Goal: Communication & Community: Answer question/provide support

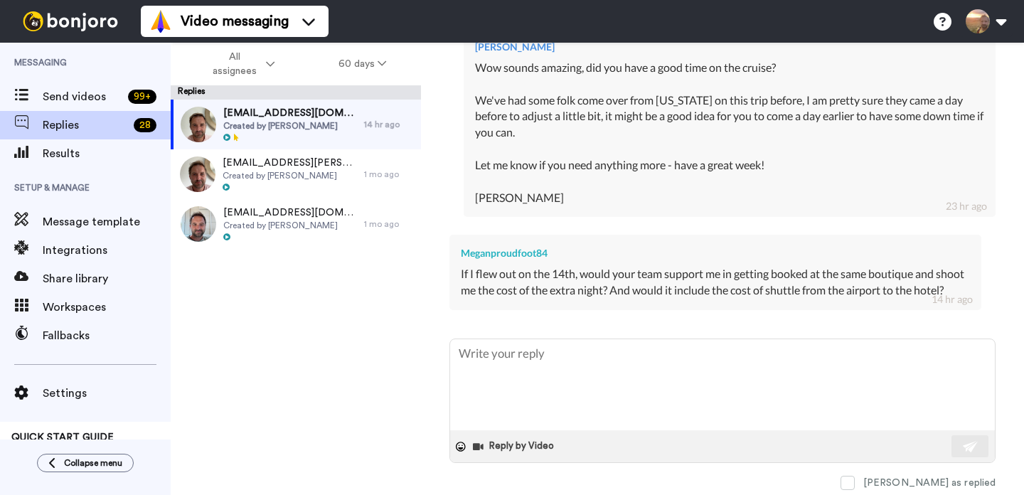
scroll to position [555, 0]
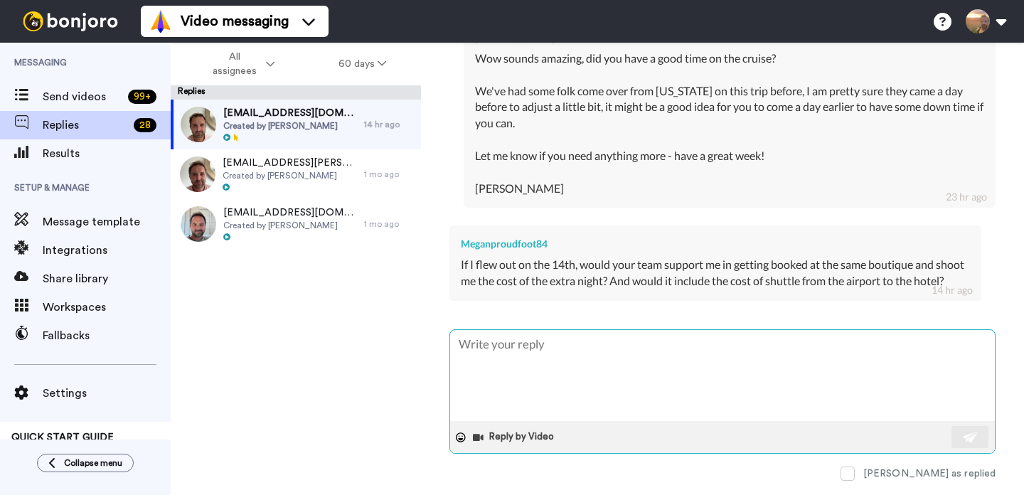
click at [701, 391] on textarea at bounding box center [722, 375] width 545 height 91
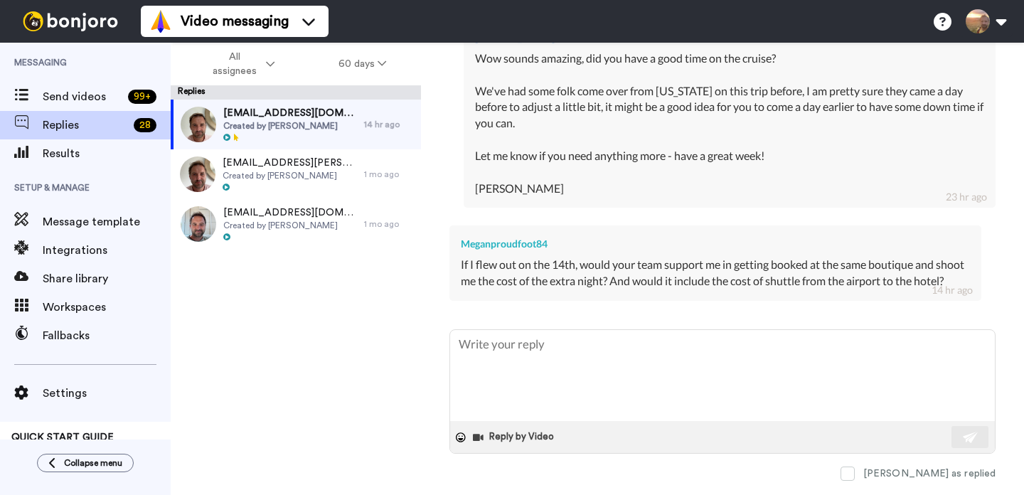
type textarea "x"
type textarea "Y"
type textarea "x"
type textarea "Ye"
type textarea "x"
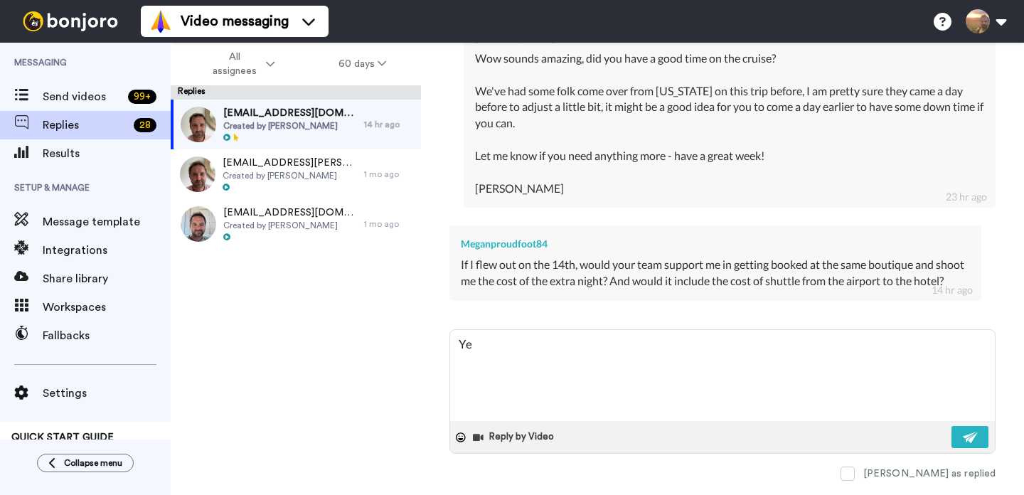
type textarea "Yes"
type textarea "x"
type textarea "Yes"
type textarea "x"
type textarea "Yes w"
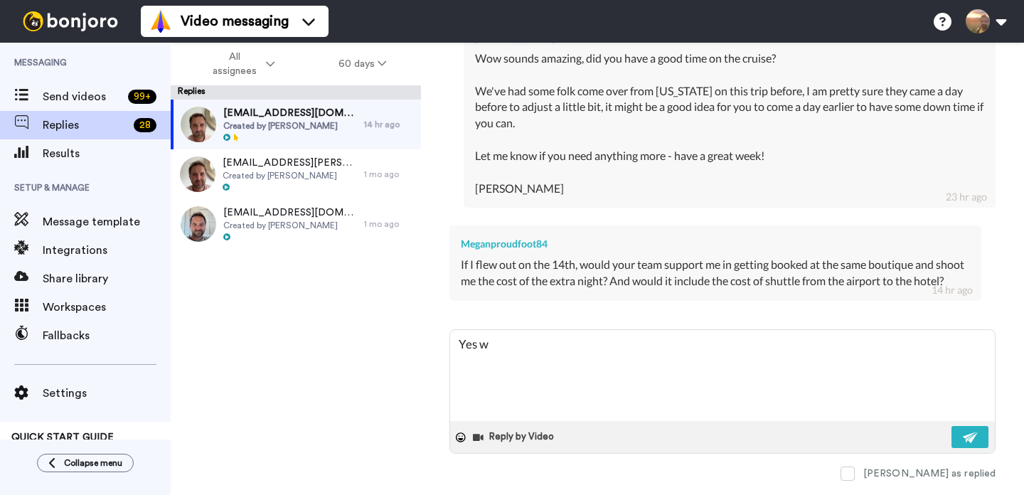
type textarea "x"
type textarea "Yes we"
type textarea "x"
type textarea "Yes we"
type textarea "x"
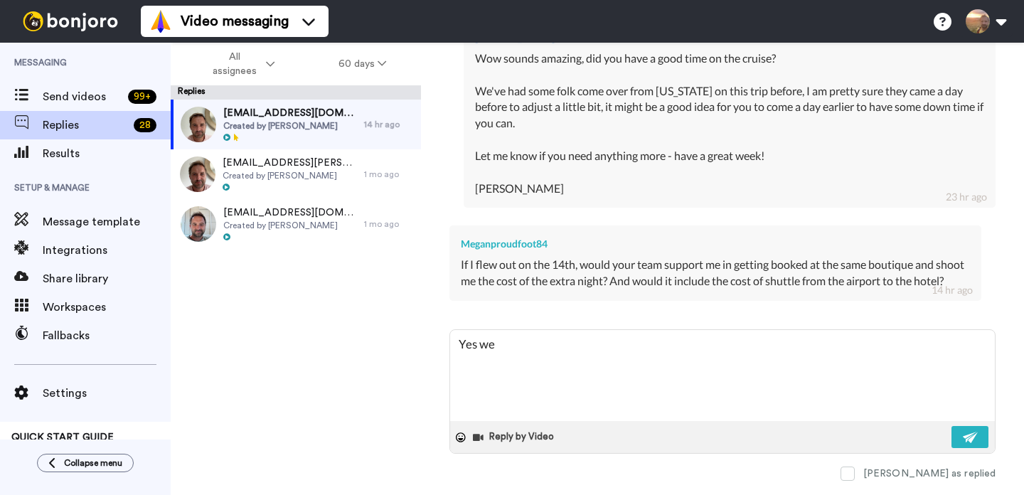
type textarea "Yes we c"
type textarea "x"
type textarea "Yes we co"
type textarea "x"
type textarea "Yes we cou"
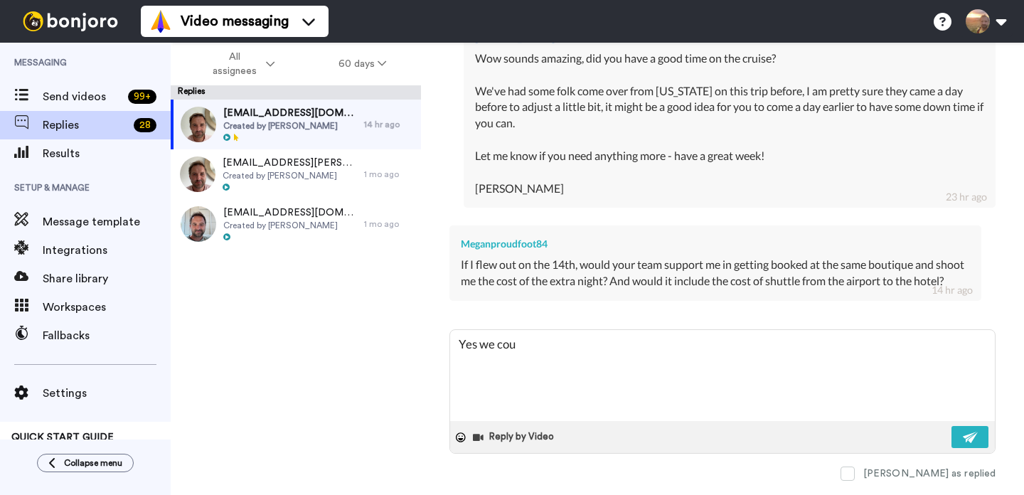
type textarea "x"
type textarea "Yes we coul"
type textarea "x"
type textarea "Yes we could"
type textarea "x"
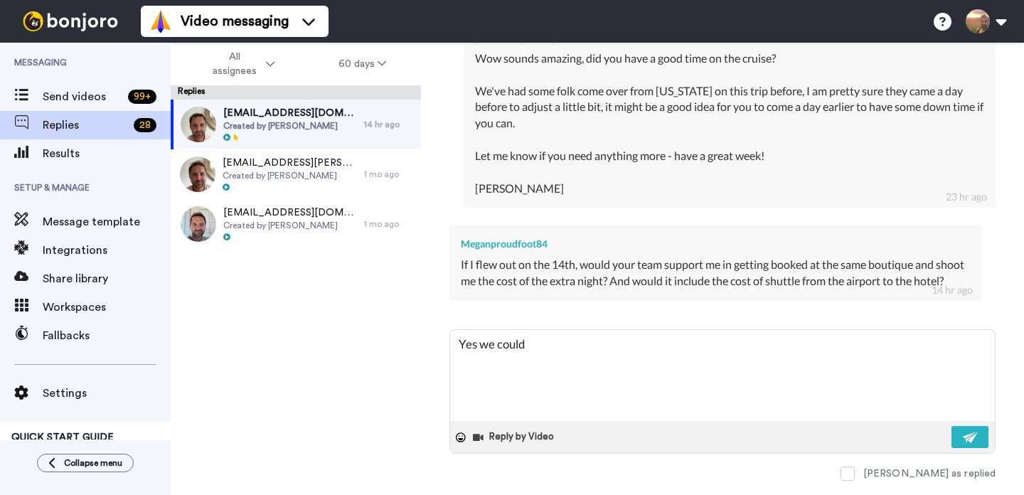
type textarea "Yes we could"
type textarea "x"
type textarea "Yes we could a"
type textarea "x"
type textarea "Yes we could ar"
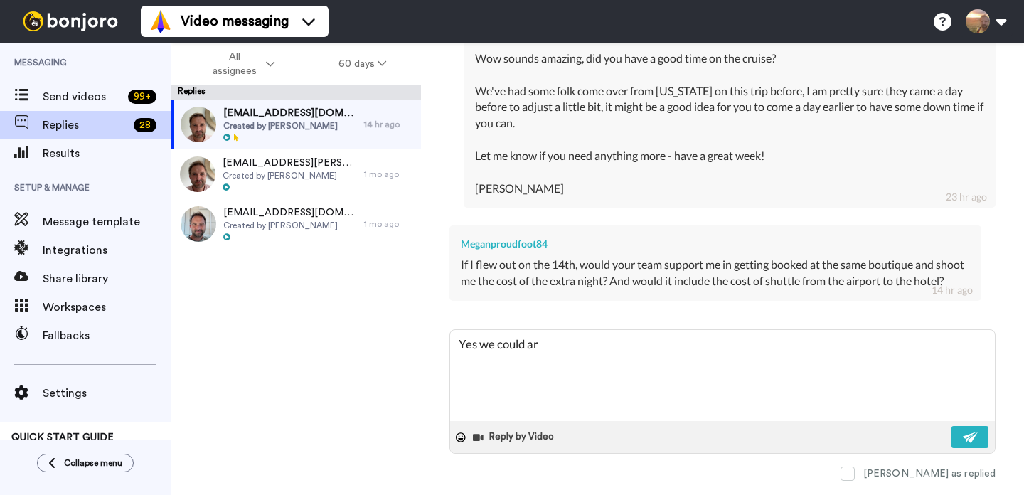
type textarea "x"
type textarea "Yes we could arr"
type textarea "x"
type textarea "Yes we could arra"
type textarea "x"
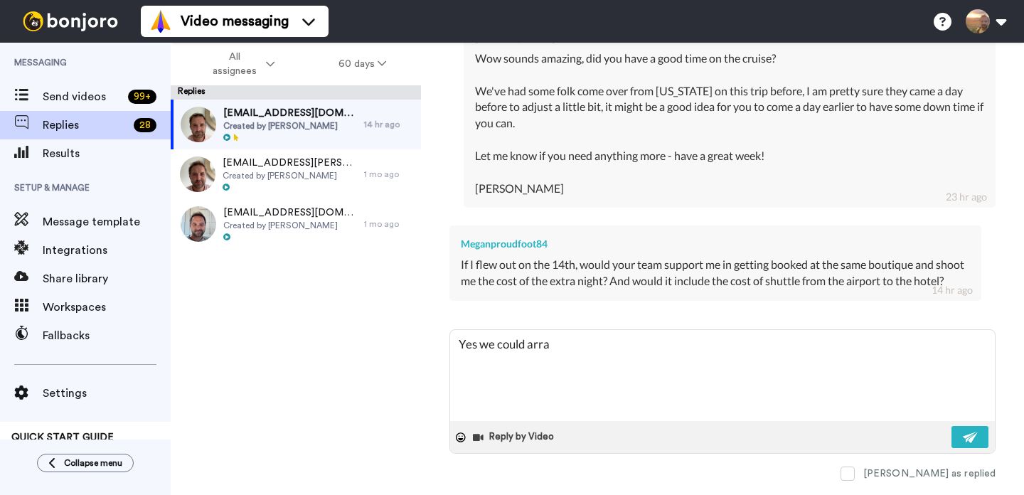
type textarea "Yes we could arran"
type textarea "x"
type textarea "Yes we could arrang"
type textarea "x"
type textarea "Yes we could arrange"
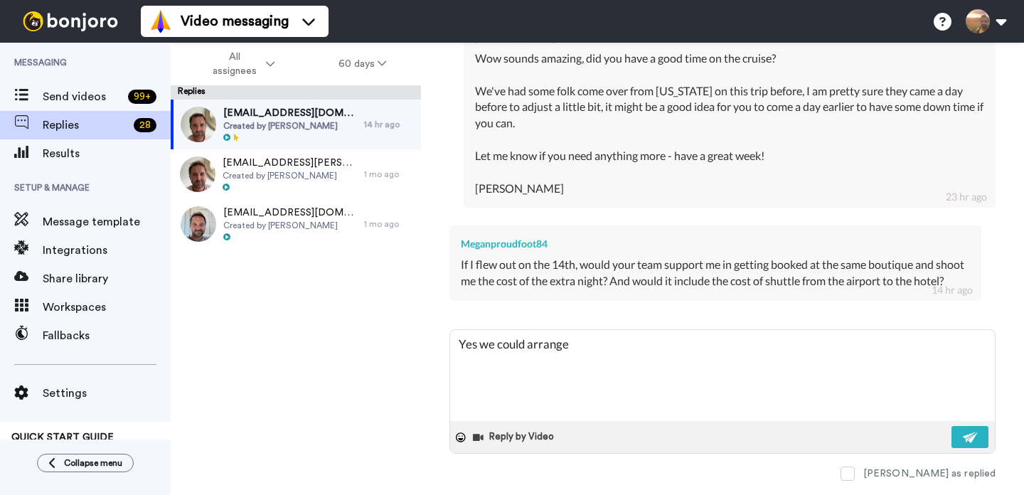
type textarea "x"
type textarea "Yes we could arrange"
type textarea "x"
type textarea "Yes we could arrange t"
type textarea "x"
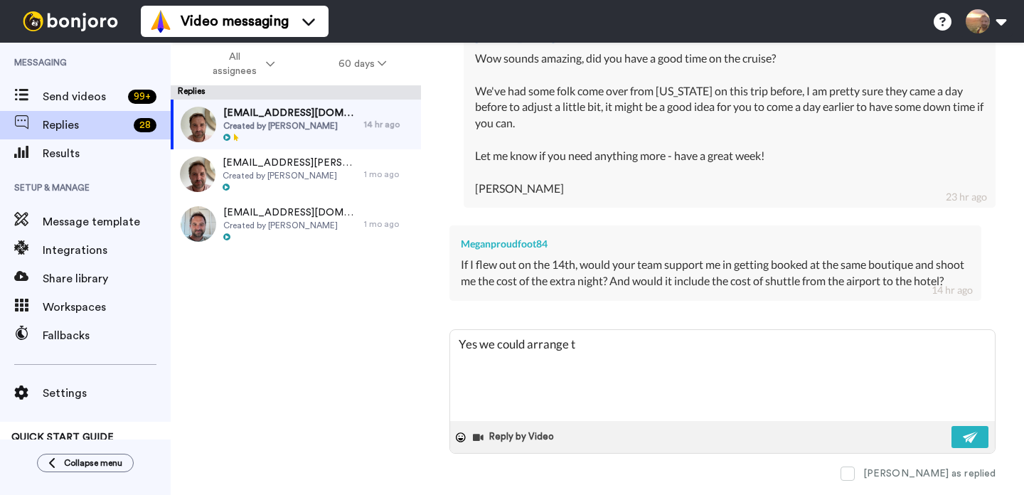
type textarea "Yes we could arrange th"
type textarea "x"
type textarea "Yes we could arrange tha"
type textarea "x"
type textarea "Yes we could arrange that"
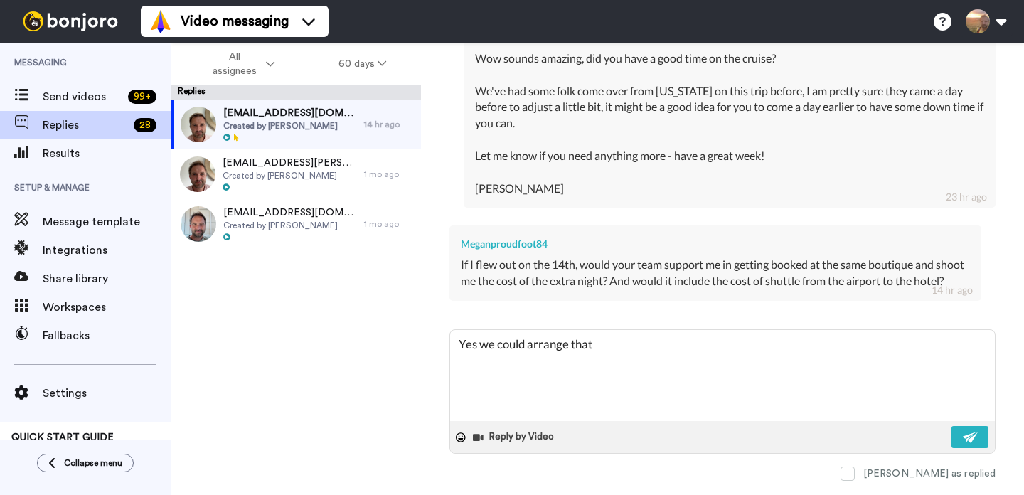
type textarea "x"
type textarea "Yes we could arrange that"
type textarea "x"
type textarea "Yes we could arrange that f"
type textarea "x"
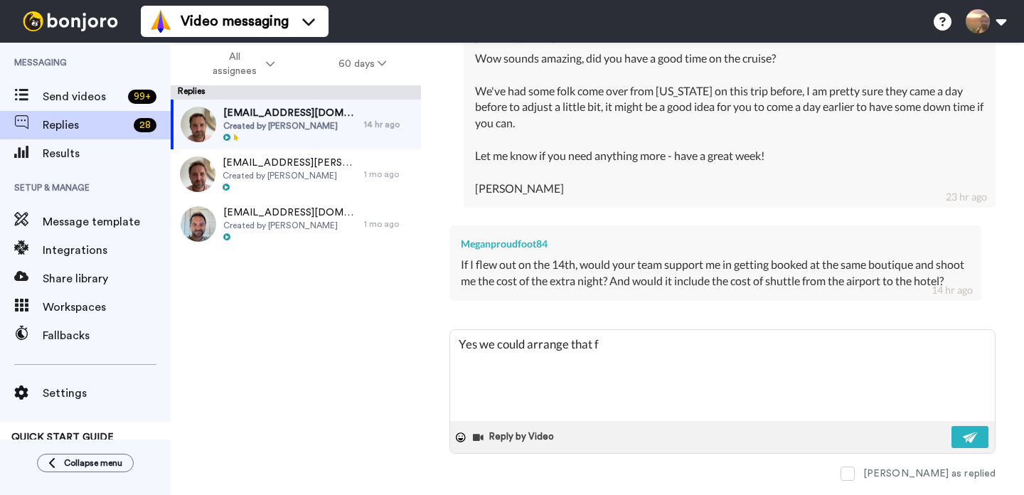
type textarea "Yes we could arrange that fo"
type textarea "x"
type textarea "Yes we could arrange that for"
type textarea "x"
type textarea "Yes we could arrange that for o"
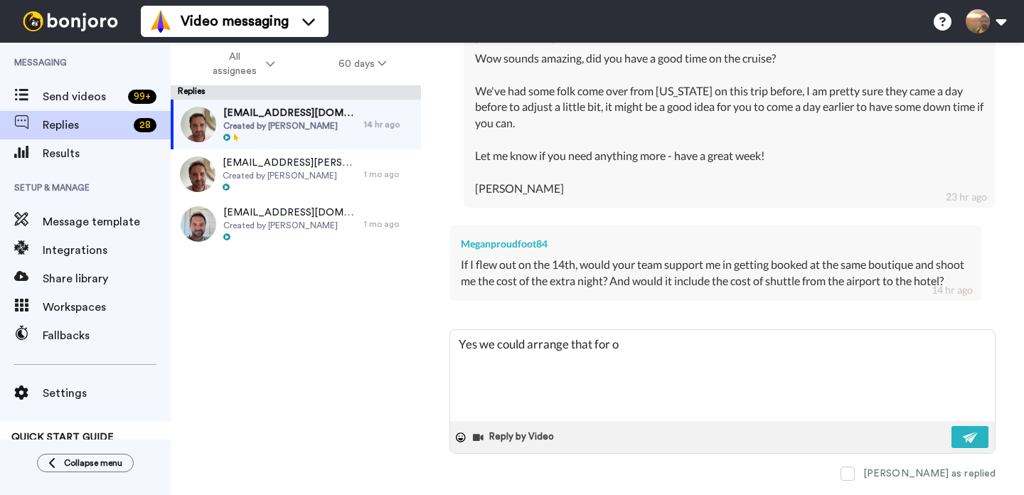
type textarea "x"
type textarea "Yes we could arrange that for oy"
type textarea "x"
type textarea "Yes we could arrange that for oyo"
type textarea "x"
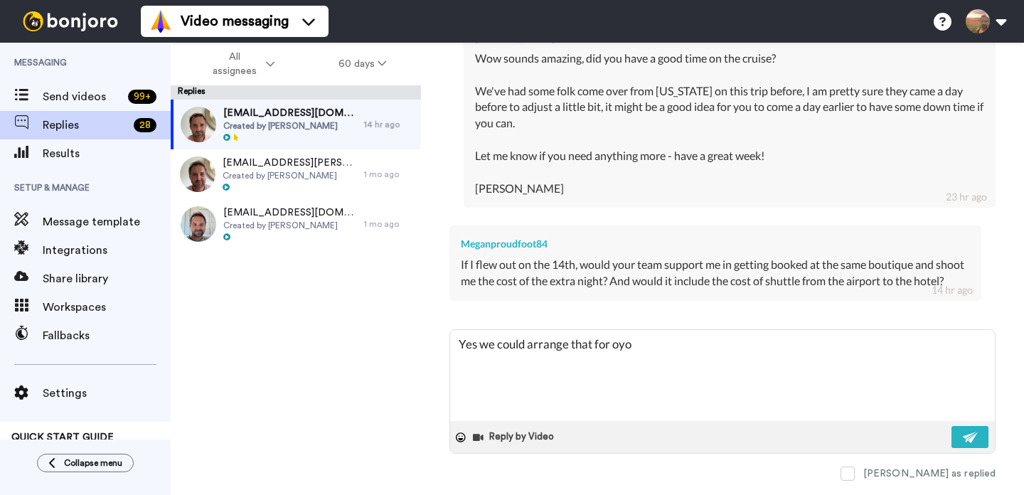
type textarea "Yes we could arrange that for oyou"
type textarea "x"
type textarea "Yes we could arrange that for oyou."
type textarea "x"
type textarea "Yes we could arrange that for oyou"
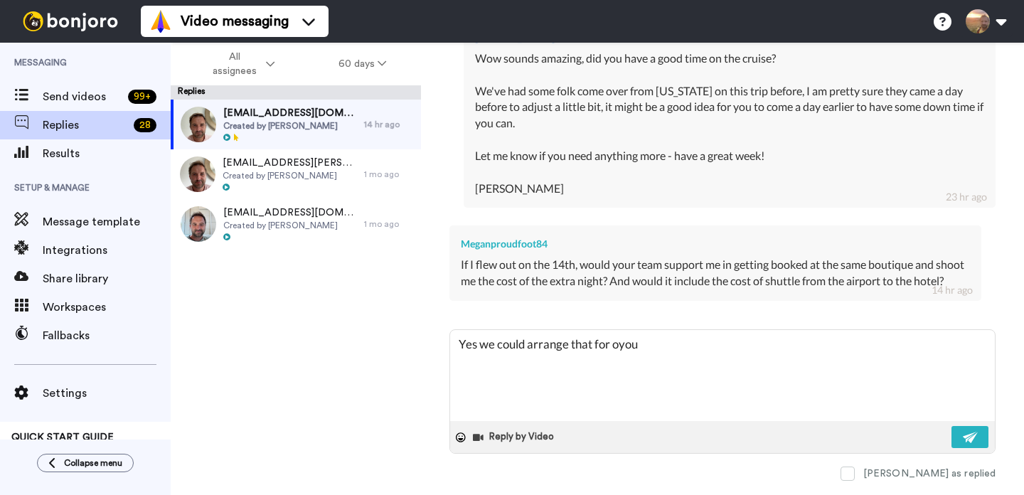
type textarea "x"
type textarea "Yes we could arrange that for oyo"
type textarea "x"
type textarea "Yes we could arrange that for oy"
type textarea "x"
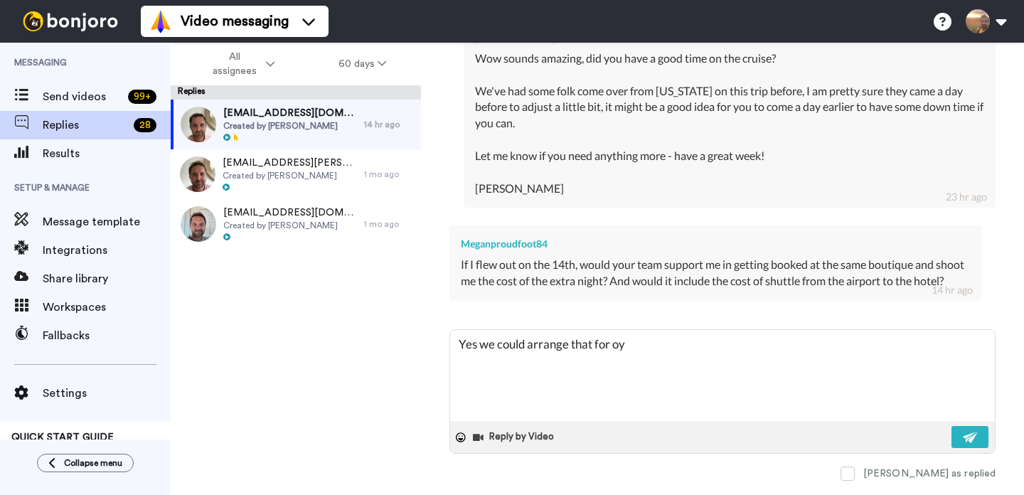
type textarea "Yes we could arrange that for o"
type textarea "x"
type textarea "Yes we could arrange that for"
type textarea "x"
type textarea "Yes we could arrange that for y"
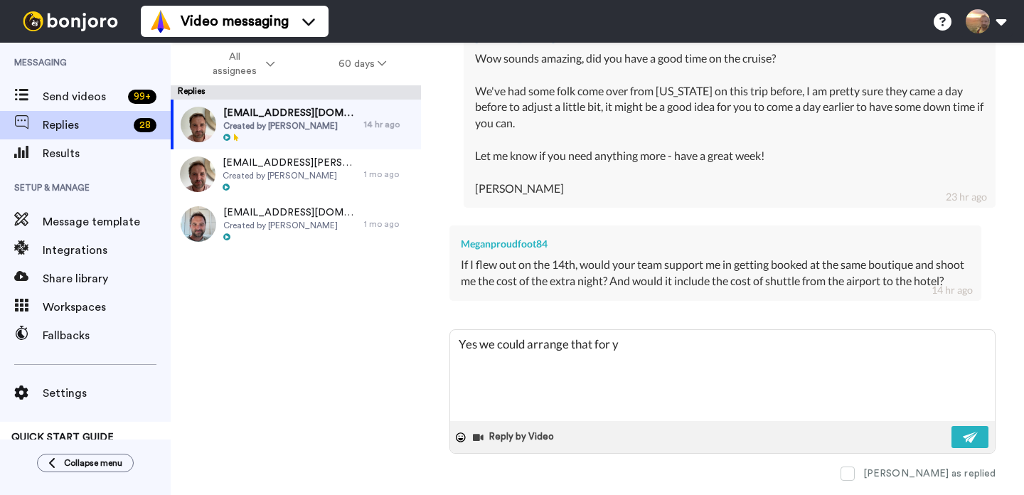
type textarea "x"
type textarea "Yes we could arrange that for yo"
type textarea "x"
type textarea "Yes we could arrange that for you"
type textarea "x"
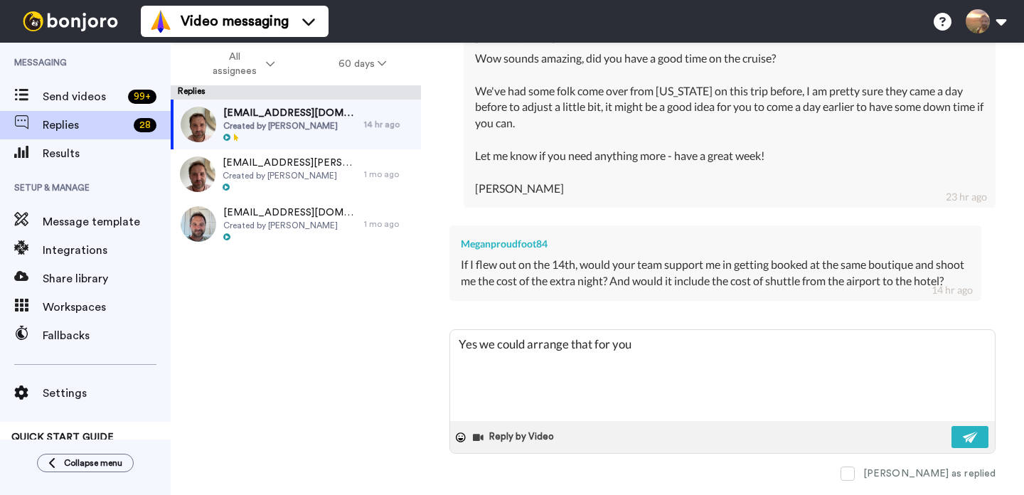
type textarea "Yes we could arrange that for you."
type textarea "x"
type textarea "Yes we could arrange that for you."
type textarea "x"
type textarea "Yes we could arrange that for you. O"
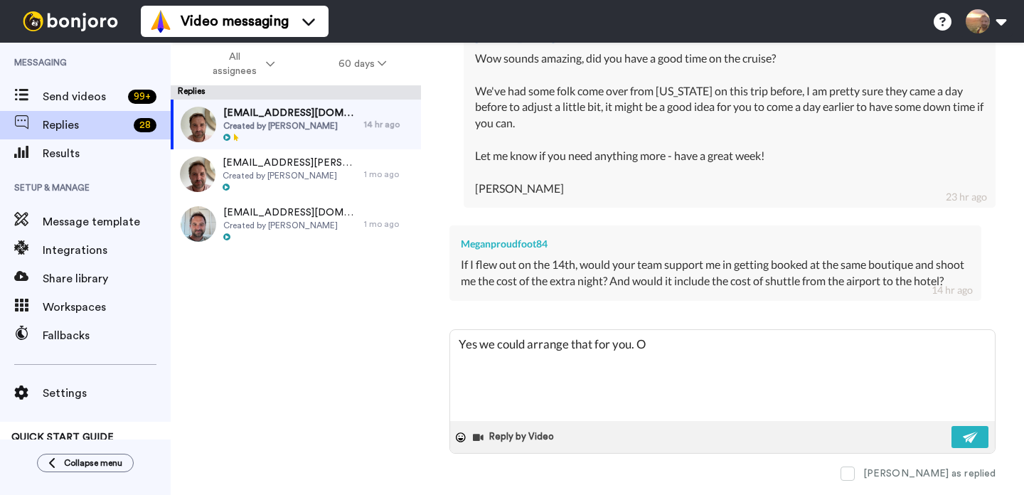
type textarea "x"
type textarea "Yes we could arrange that for you. Our"
type textarea "x"
type textarea "Yes we could arrange that for you. Our"
type textarea "x"
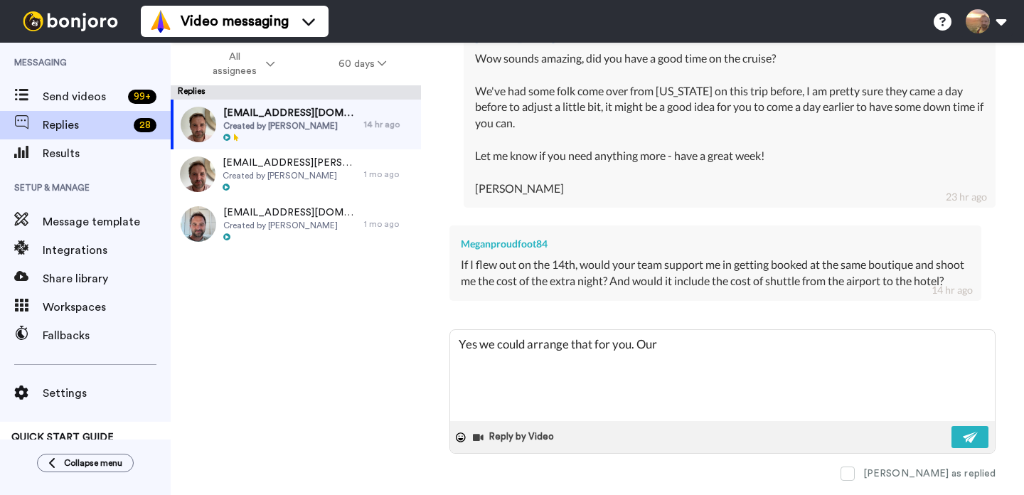
type textarea "Yes we could arrange that for you. Our t"
type textarea "x"
type textarea "Yes we could arrange that for you. Our te"
type textarea "x"
type textarea "Yes we could arrange that for you. Our tea"
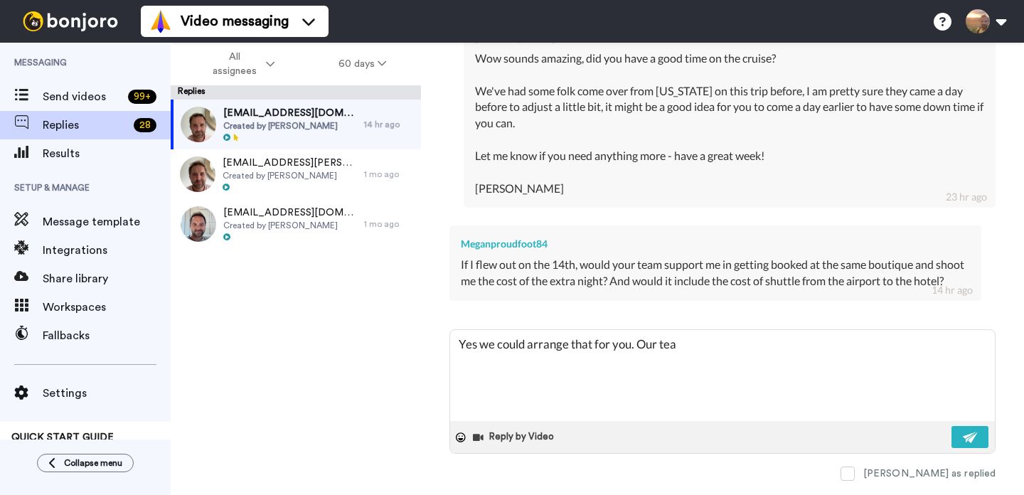
type textarea "x"
type textarea "Yes we could arrange that for you. Our team"
type textarea "x"
type textarea "Yes we could arrange that for you. Our team"
type textarea "x"
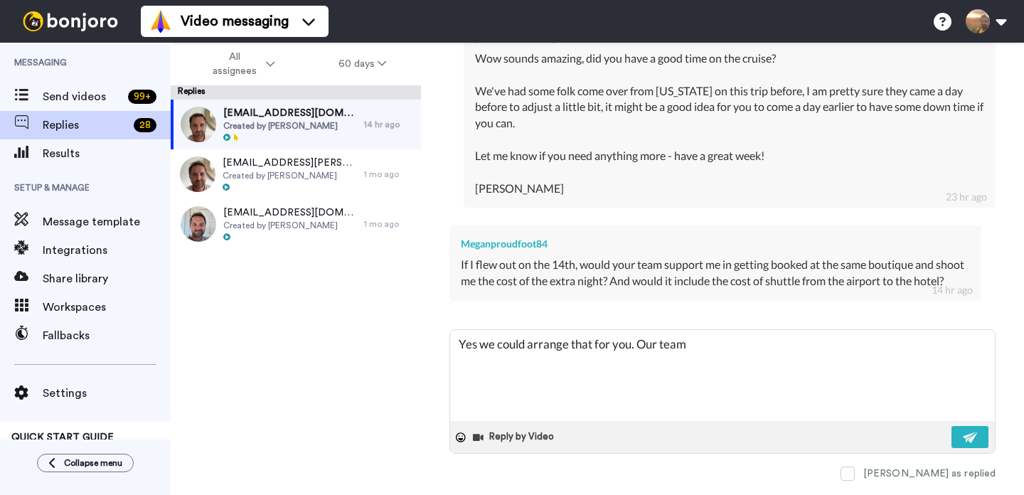
type textarea "Yes we could arrange that for you. Our team a"
type textarea "x"
type textarea "Yes we could arrange that for you. Our team"
type textarea "x"
type textarea "Yes we could arrange that for you. Our team w"
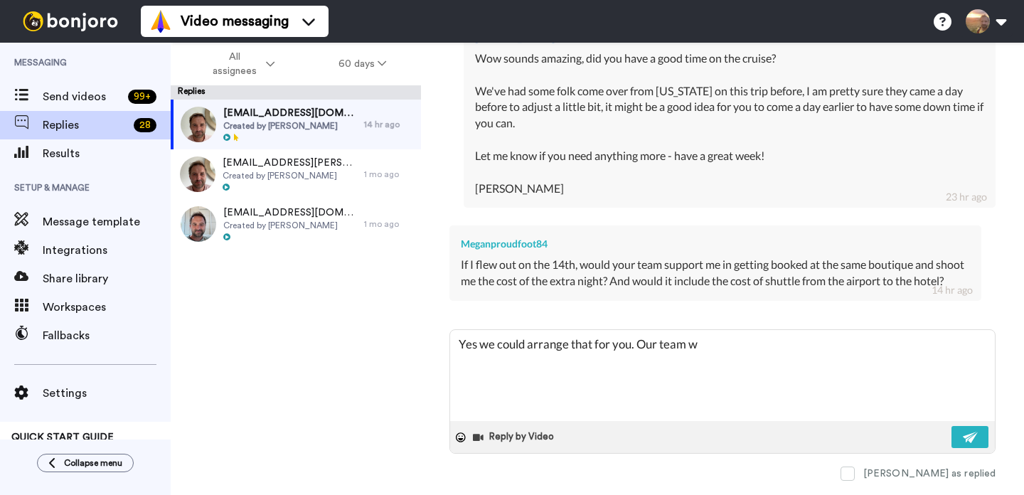
type textarea "x"
type textarea "Yes we could arrange that for you. Our team wi"
type textarea "x"
type textarea "Yes we could arrange that for you. Our team wil"
type textarea "x"
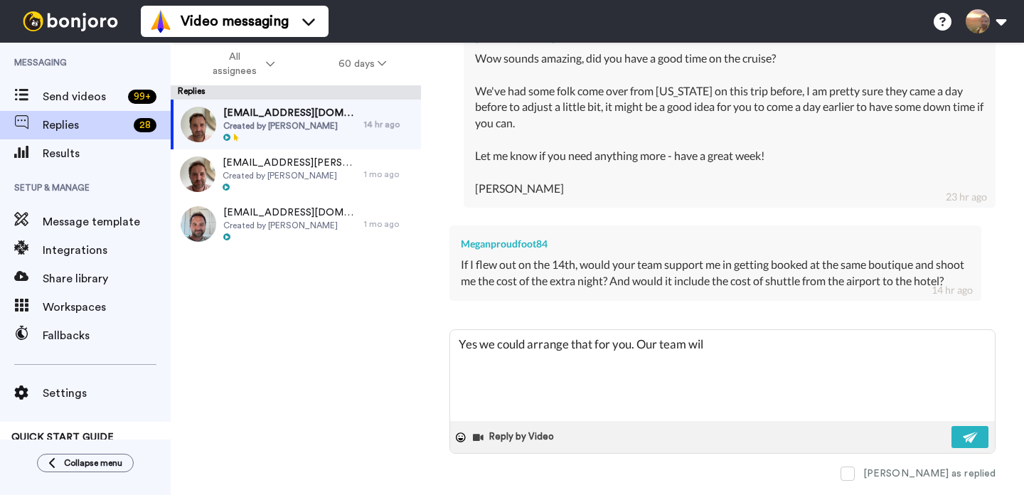
type textarea "Yes we could arrange that for you. Our team will"
type textarea "x"
type textarea "Yes we could arrange that for you. Our team will"
type textarea "x"
type textarea "Yes we could arrange that for you. Our team will a"
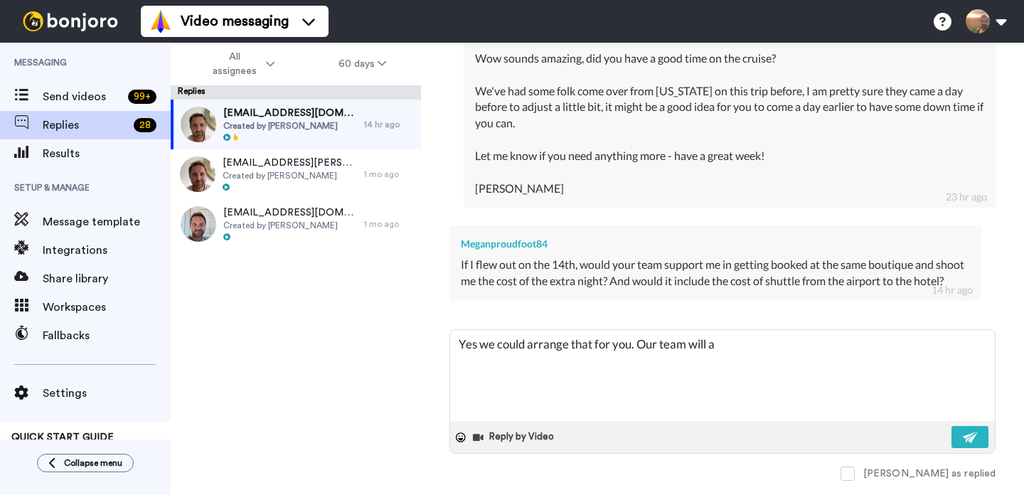
type textarea "x"
type textarea "Yes we could arrange that for you. Our team will al"
type textarea "x"
type textarea "Yes we could arrange that for you. Our team will alr"
type textarea "x"
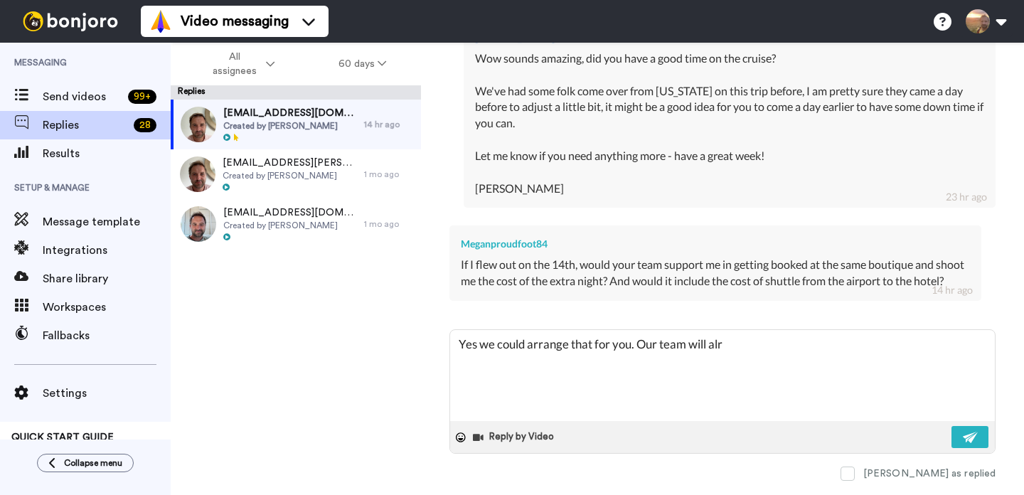
type textarea "Yes we could arrange that for you. Our team will alre"
type textarea "x"
type textarea "Yes we could arrange that for you. Our team will alrea"
type textarea "x"
type textarea "Yes we could arrange that for you. Our team will alread"
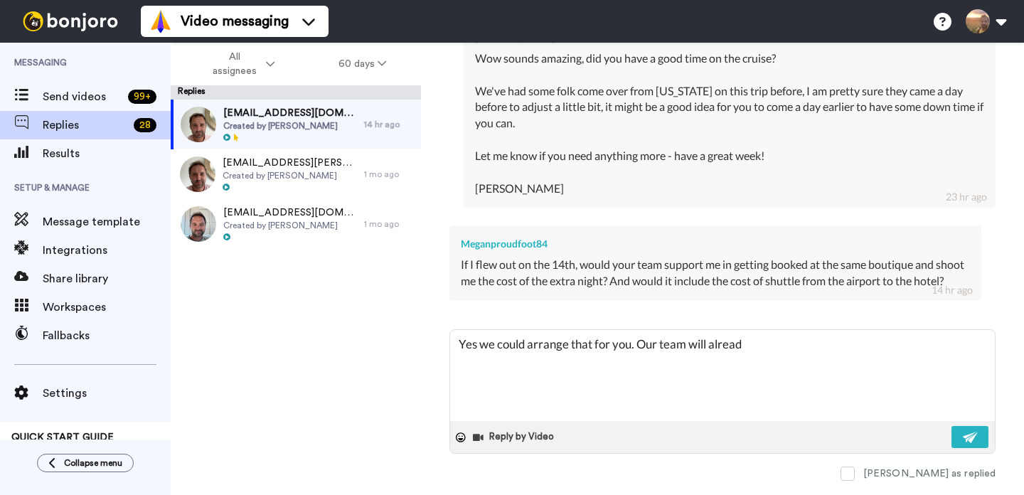
type textarea "x"
type textarea "Yes we could arrange that for you. Our team will already"
type textarea "x"
type textarea "Yes we could arrange that for you. Our team will already"
type textarea "x"
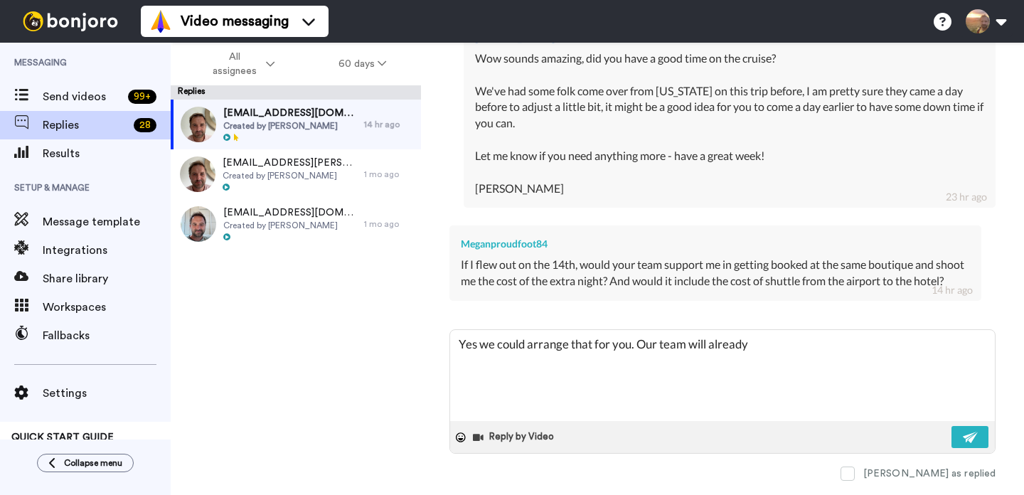
type textarea "Yes we could arrange that for you. Our team will already b"
type textarea "x"
type textarea "Yes we could arrange that for you. Our team will already be"
type textarea "x"
type textarea "Yes we could arrange that for you. Our team will already be"
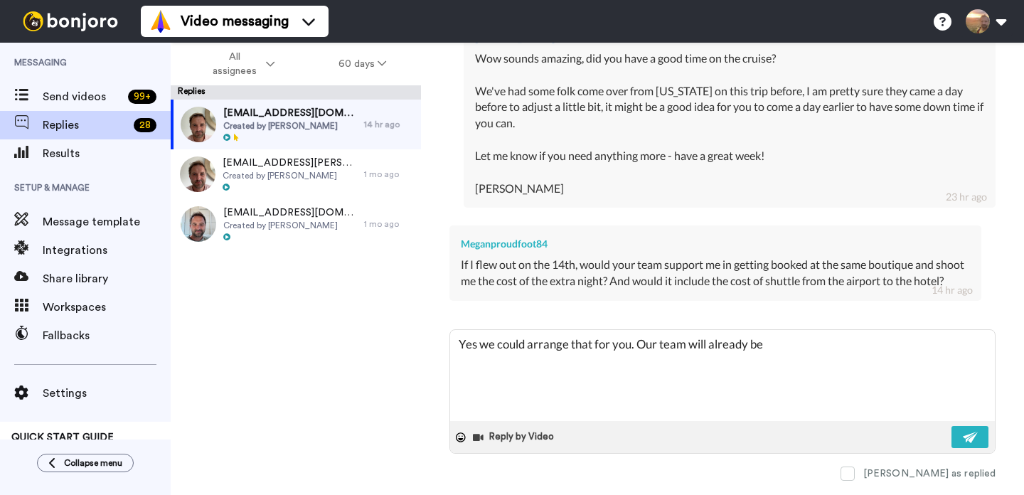
type textarea "x"
type textarea "Yes we could arrange that for you. Our team will already be o"
type textarea "x"
type textarea "Yes we could arrange that for you. Our team will already be out"
type textarea "x"
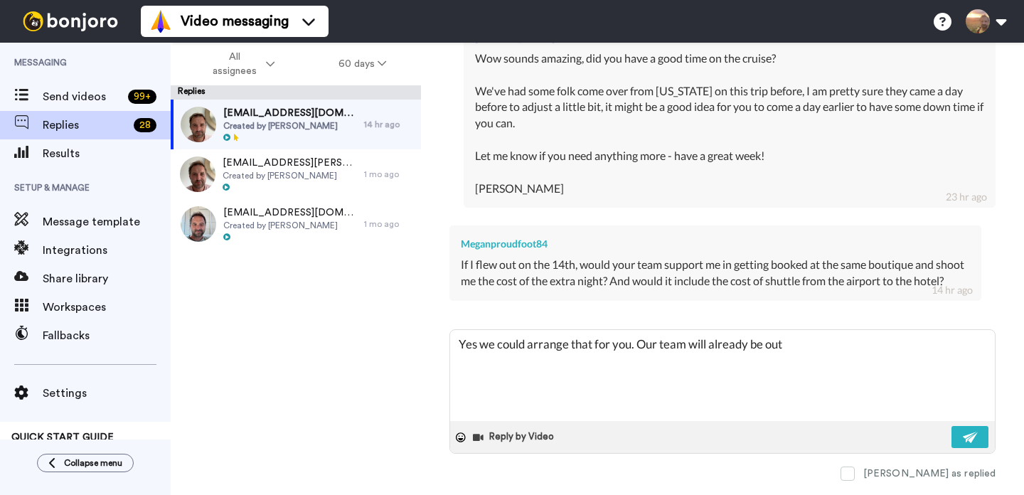
type textarea "Yes we could arrange that for you. Our team will already be out"
type textarea "x"
type textarea "Yes we could arrange that for you. Our team will already be out th"
type textarea "x"
type textarea "Yes we could arrange that for you. Our team will already be out the"
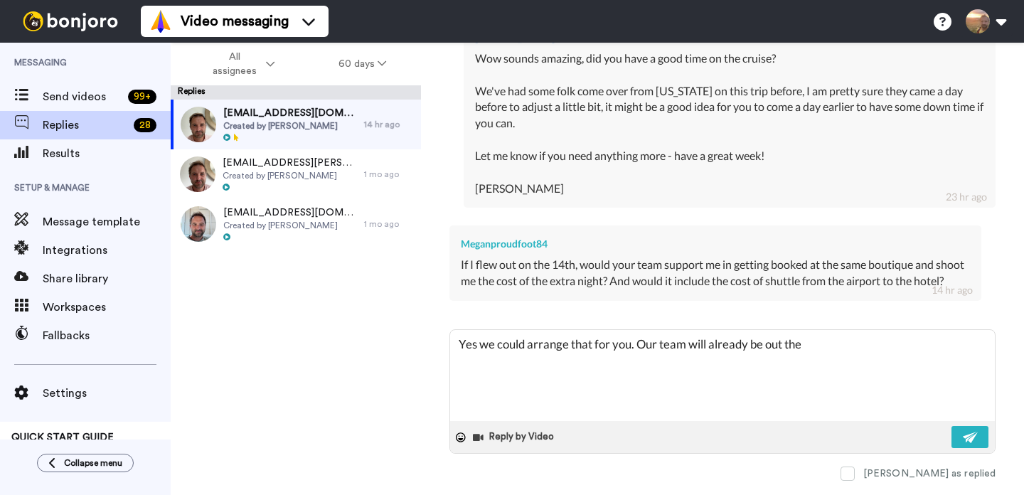
type textarea "x"
type textarea "Yes we could arrange that for you. Our team will already be out ther"
type textarea "x"
type textarea "Yes we could arrange that for you. Our team will already be out there"
type textarea "x"
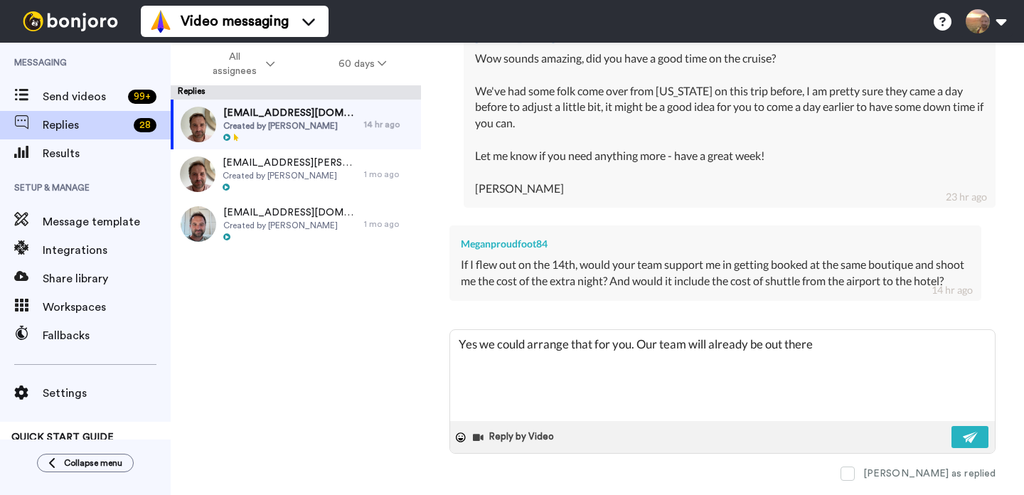
type textarea "Yes we could arrange that for you. Our team will already be out there"
type textarea "x"
type textarea "Yes we could arrange that for you. Our team will already be out there"
type textarea "x"
type textarea "Yes we could arrange that for you. Our team will already be out there"
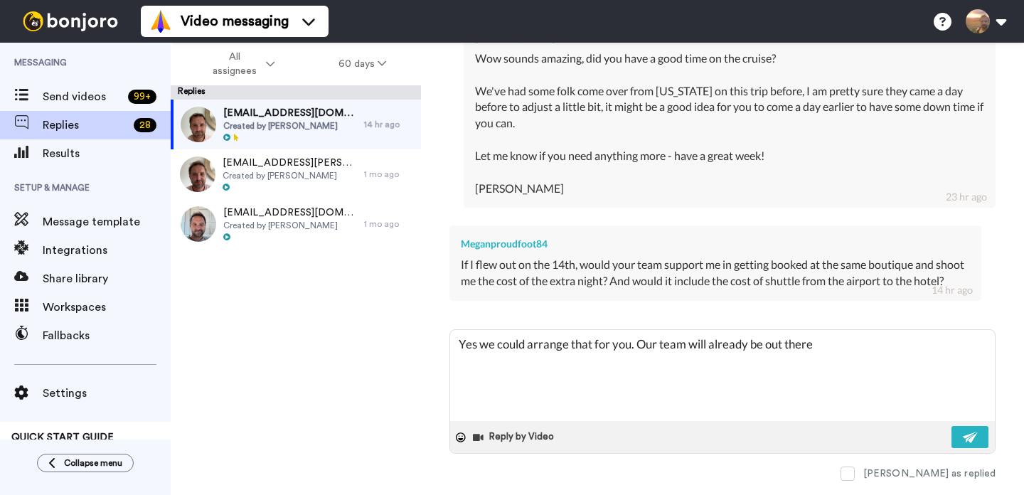
type textarea "x"
type textarea "Yes we could arrange that for you. Our team will already be out there s"
type textarea "x"
type textarea "Yes we could arrange that for you. Our team will already be out there so"
type textarea "x"
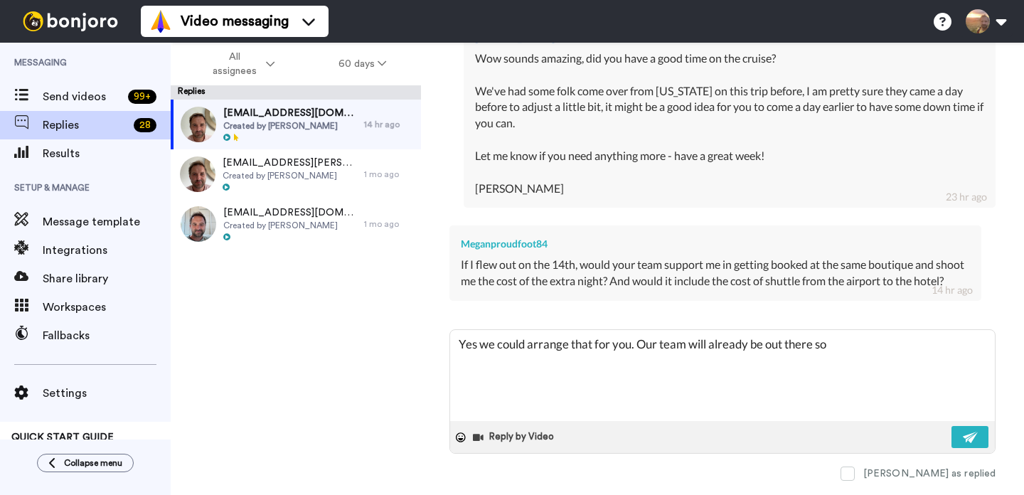
type textarea "Yes we could arrange that for you. Our team will already be out there so"
type textarea "x"
type textarea "Yes we could arrange that for you. Our team will already be out there so w"
type textarea "x"
type textarea "Yes we could arrange that for you. Our team will already be out there so we"
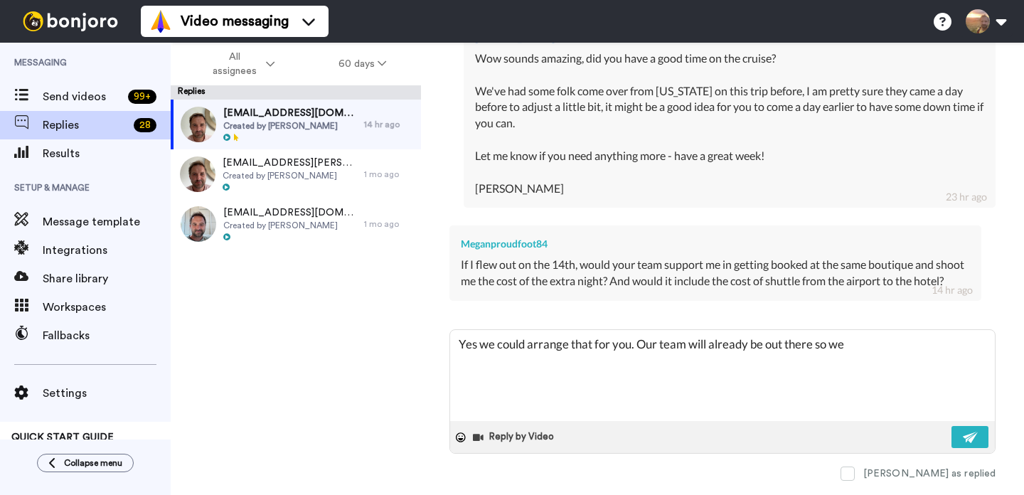
type textarea "x"
type textarea "Yes we could arrange that for you. Our team will already be out there so we"
type textarea "x"
type textarea "Yes we could arrange that for you. Our team will already be out there so we c"
type textarea "x"
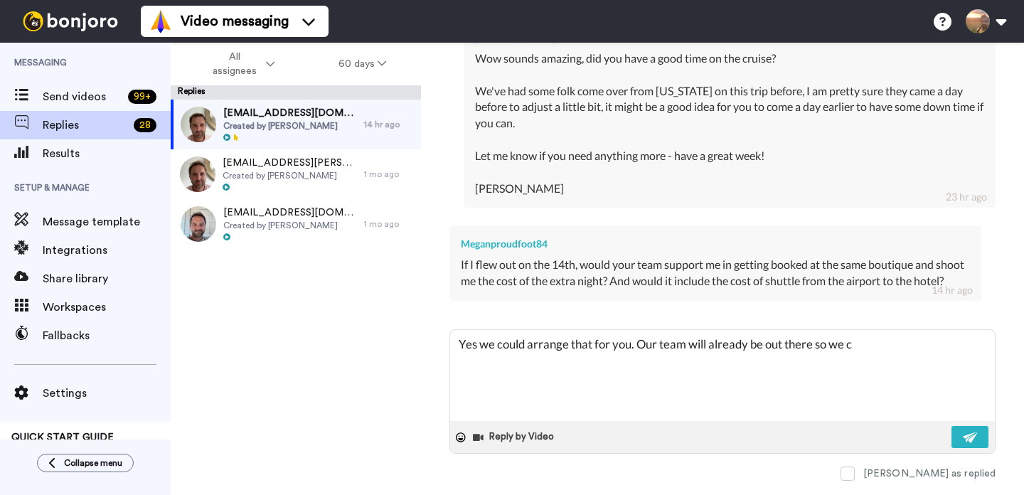
type textarea "Yes we could arrange that for you. Our team will already be out there so we co"
type textarea "x"
type textarea "Yes we could arrange that for you. Our team will already be out there so we cou"
type textarea "x"
type textarea "Yes we could arrange that for you. Our team will already be out there so we coul"
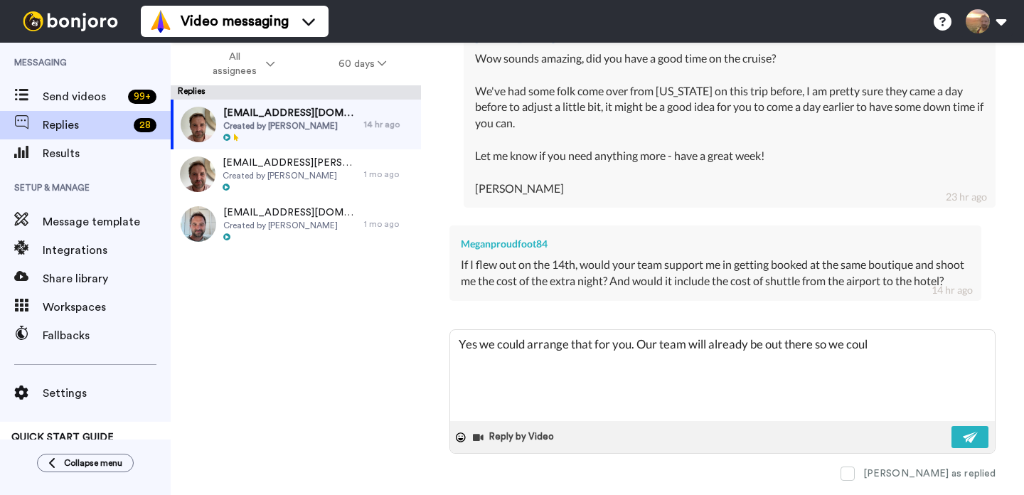
type textarea "x"
type textarea "Yes we could arrange that for you. Our team will already be out there so we cou…"
type textarea "x"
type textarea "Yes we could arrange that for you. Our team will already be out there so we cou…"
type textarea "x"
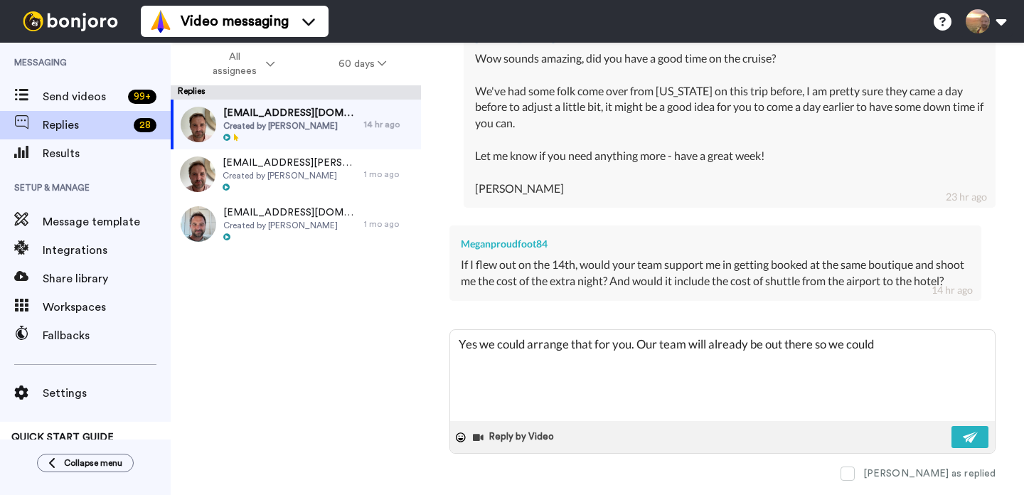
type textarea "Yes we could arrange that for you. Our team will already be out there so we cou…"
type textarea "x"
type textarea "Yes we could arrange that for you. Our team will already be out there so we coul"
type textarea "x"
type textarea "Yes we could arrange that for you. Our team will already be out there so we cou"
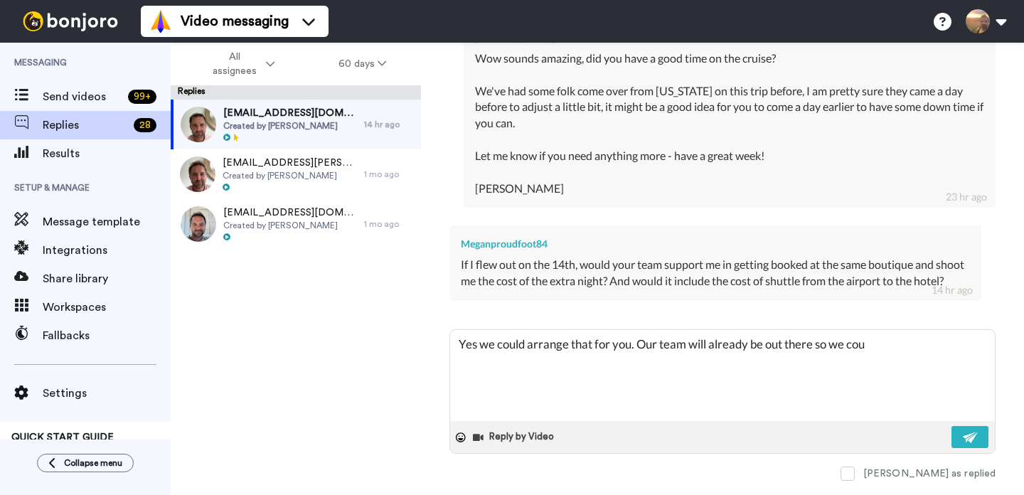
type textarea "x"
type textarea "Yes we could arrange that for you. Our team will already be out there so we co"
type textarea "x"
type textarea "Yes we could arrange that for you. Our team will already be out there so we c"
type textarea "x"
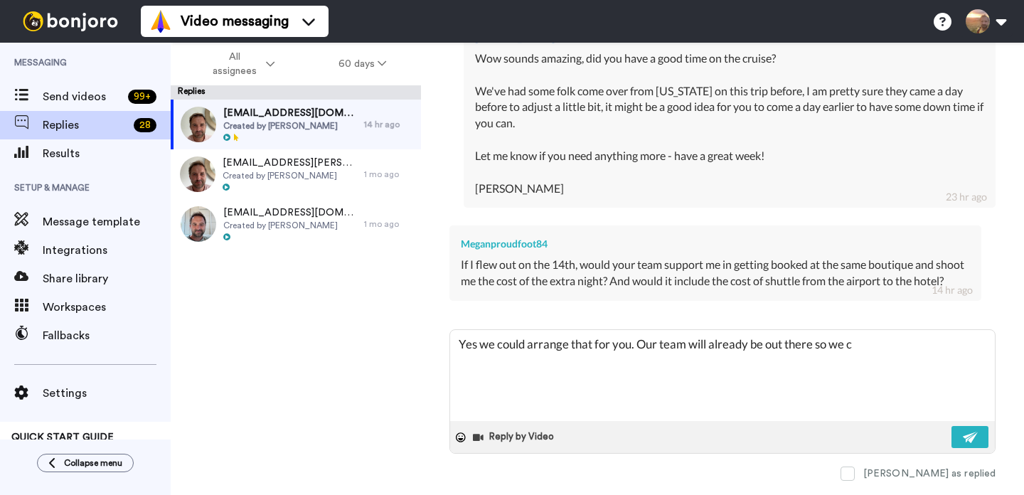
type textarea "Yes we could arrange that for you. Our team will already be out there so we"
type textarea "x"
type textarea "Yes we could arrange that for you. Our team will already be out there so we"
type textarea "x"
type textarea "Yes we could arrange that for you. Our team will already be out there so w"
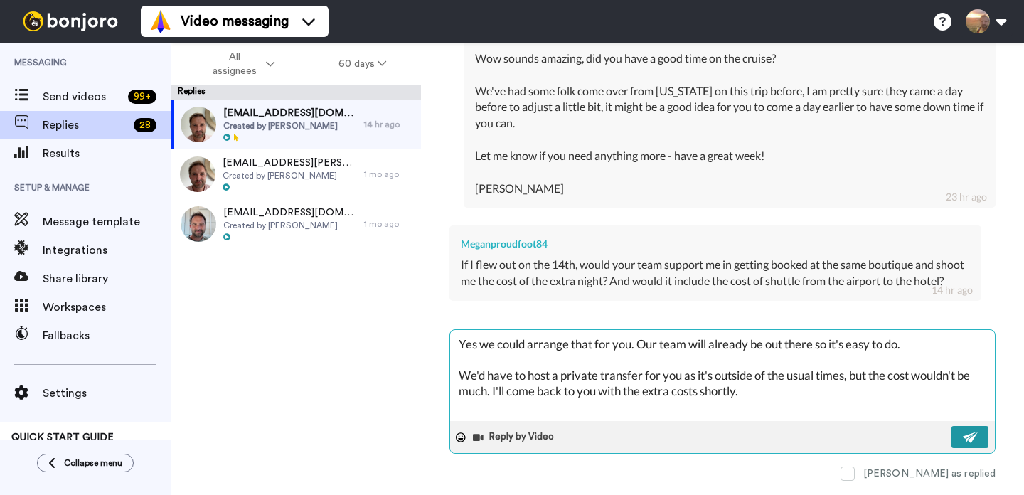
click at [952, 448] on button at bounding box center [970, 437] width 37 height 22
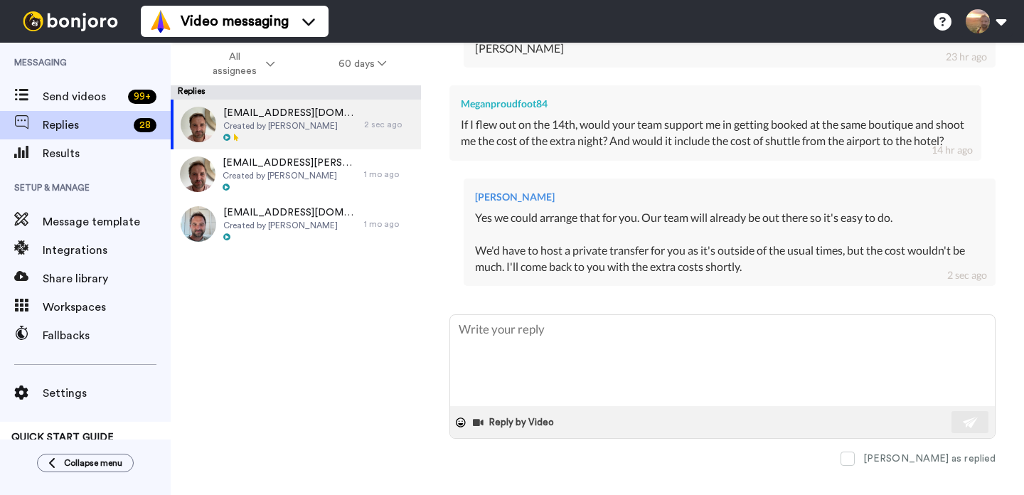
scroll to position [699, 0]
